Goal: Information Seeking & Learning: Learn about a topic

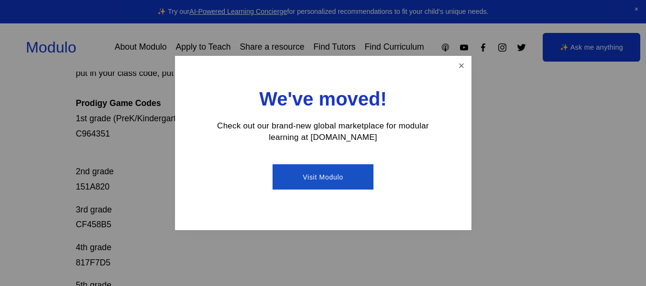
scroll to position [153, 0]
click at [455, 67] on link "Close" at bounding box center [461, 65] width 17 height 17
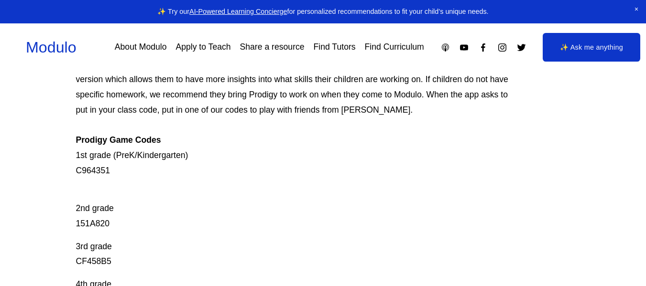
scroll to position [0, 0]
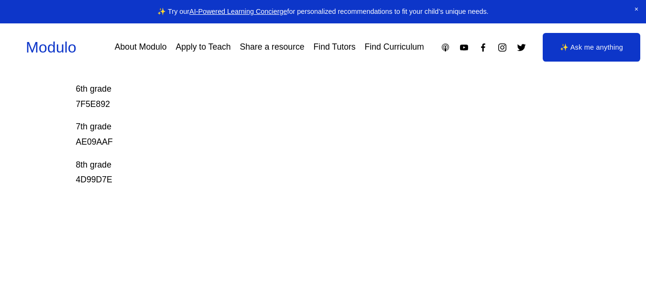
scroll to position [614, 0]
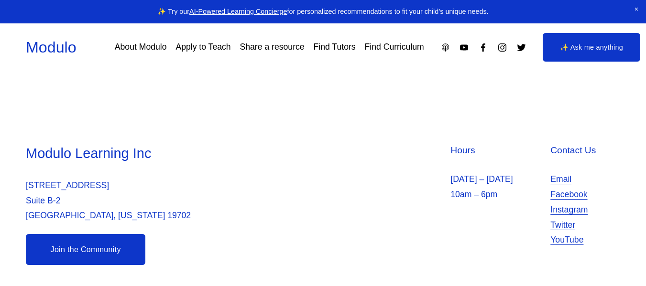
click at [613, 54] on link "✨ Ask me anything" at bounding box center [591, 47] width 98 height 29
